Goal: Navigation & Orientation: Find specific page/section

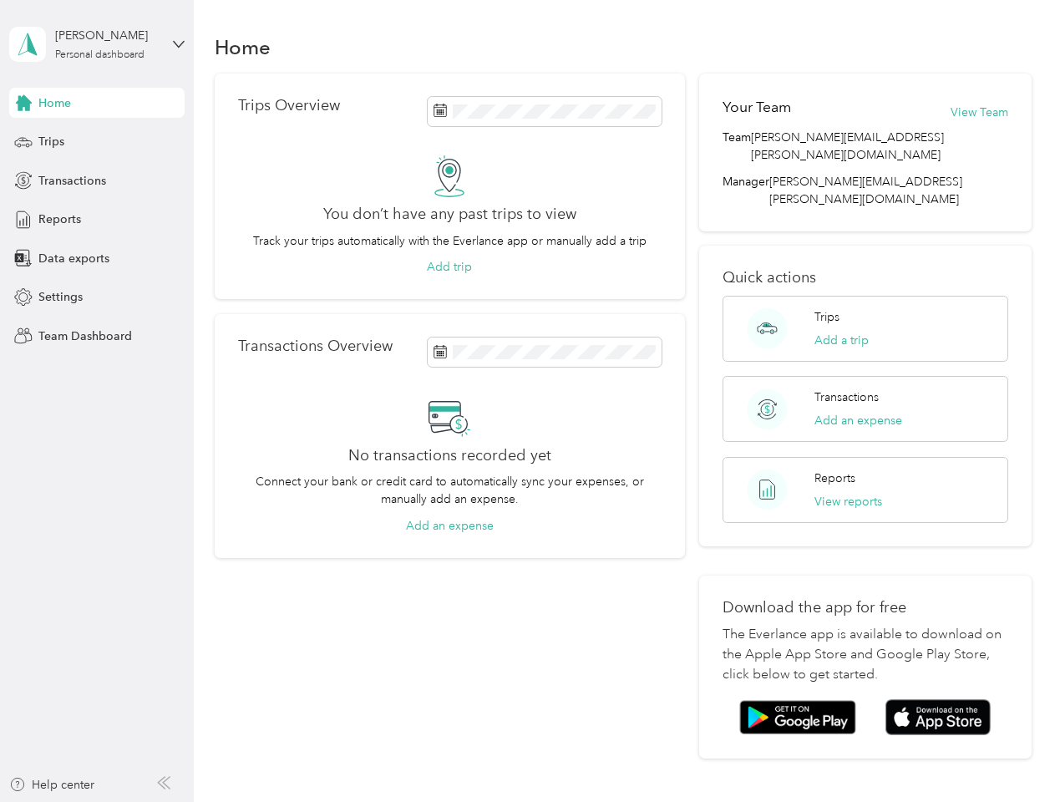
click at [530, 401] on div "No transactions recorded yet Connect your bank or credit card to automatically …" at bounding box center [449, 465] width 423 height 139
click at [97, 44] on div "[PERSON_NAME]" at bounding box center [107, 36] width 104 height 18
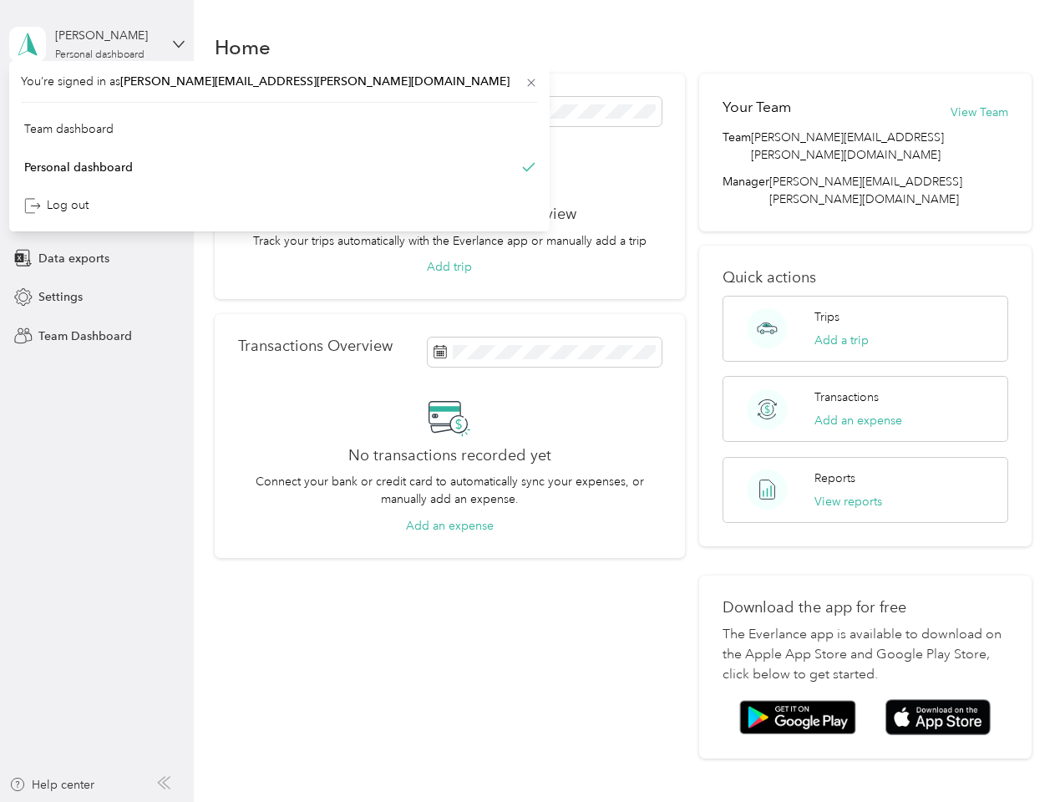
click at [97, 103] on div "You’re signed in as [PERSON_NAME][EMAIL_ADDRESS][PERSON_NAME][DOMAIN_NAME] Team…" at bounding box center [279, 146] width 540 height 170
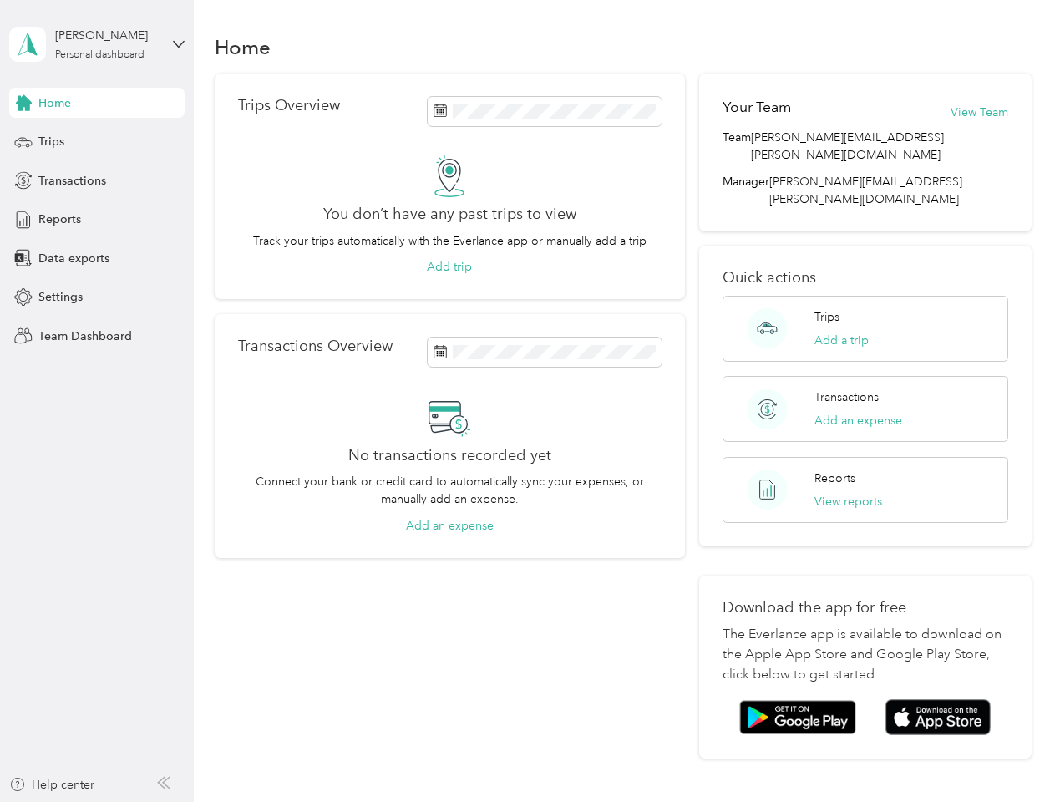
click at [23, 103] on div "You’re signed in as [PERSON_NAME][EMAIL_ADDRESS][PERSON_NAME][DOMAIN_NAME] Team…" at bounding box center [279, 146] width 540 height 170
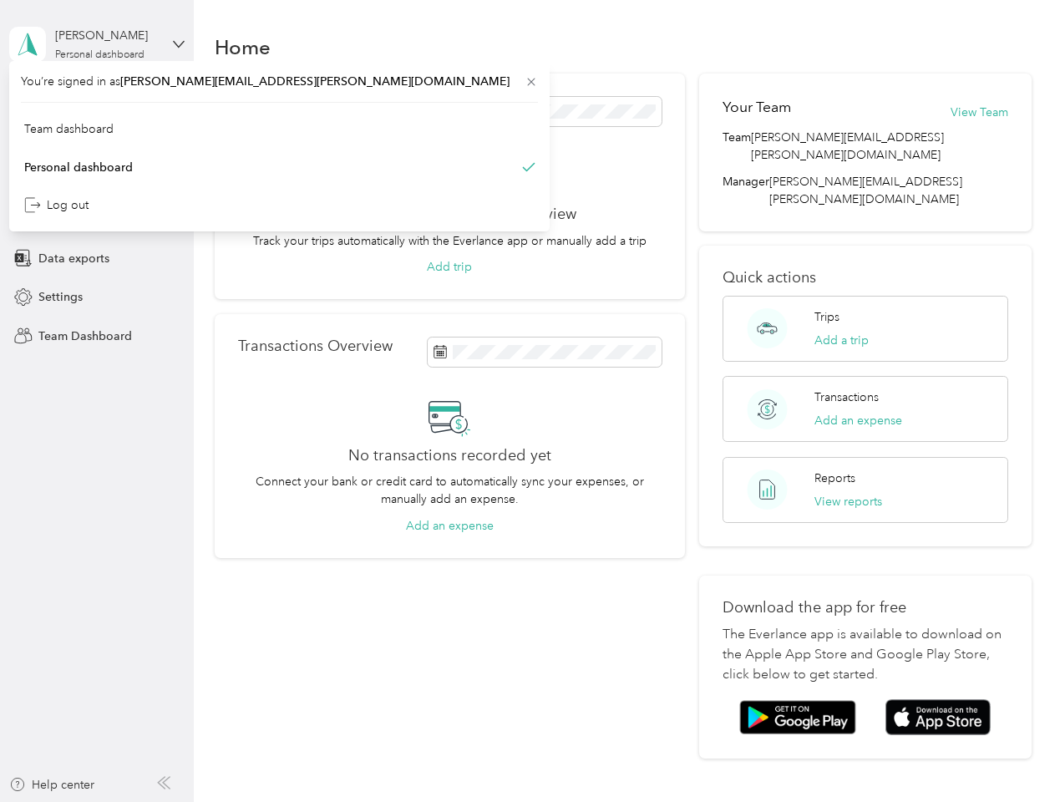
click at [97, 142] on div "Trips" at bounding box center [96, 142] width 175 height 30
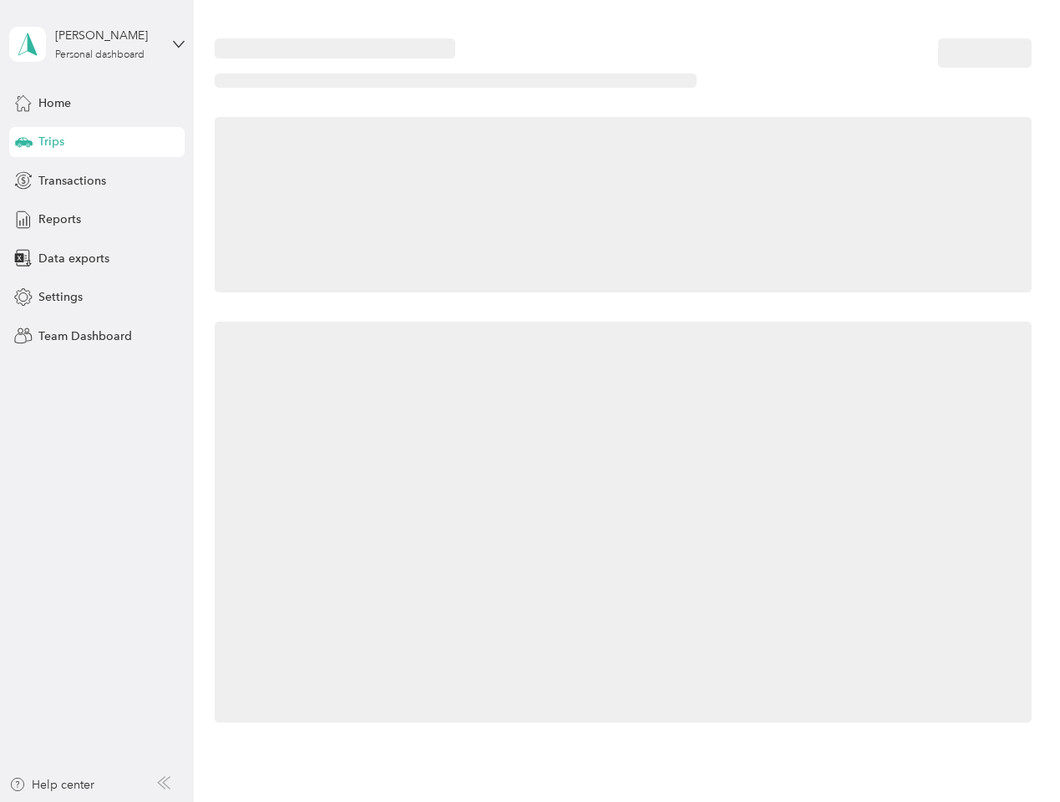
click at [23, 142] on icon at bounding box center [24, 141] width 18 height 8
click at [97, 180] on span "Transactions" at bounding box center [72, 181] width 68 height 18
